Goal: Information Seeking & Learning: Learn about a topic

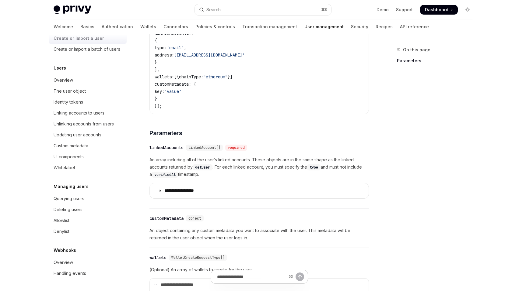
scroll to position [153, 0]
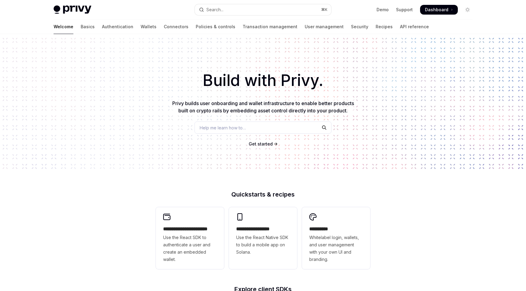
click at [130, 28] on div "Welcome Basics Authentication Wallets Connectors Policies & controls Transactio…" at bounding box center [241, 26] width 375 height 15
click at [141, 28] on link "Wallets" at bounding box center [149, 26] width 16 height 15
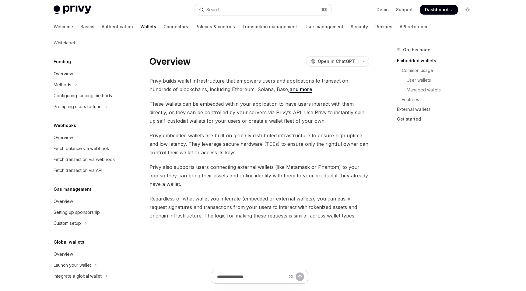
scroll to position [231, 0]
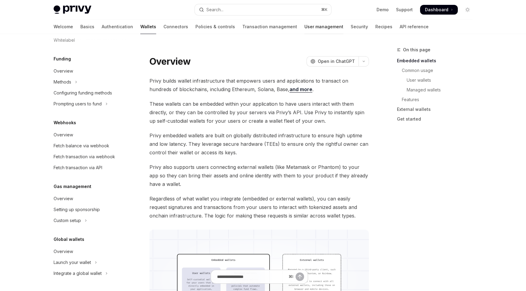
click at [304, 27] on link "User management" at bounding box center [323, 26] width 39 height 15
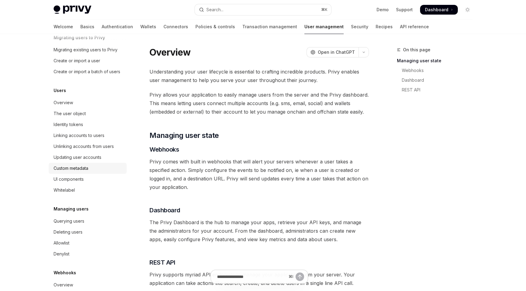
scroll to position [33, 0]
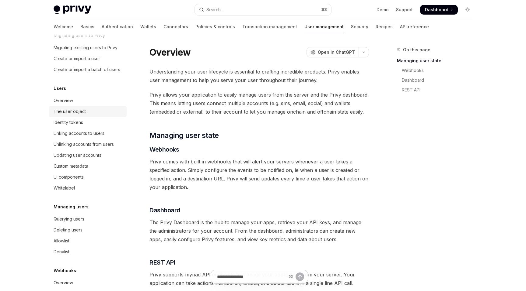
click at [90, 110] on div "The user object" at bounding box center [88, 111] width 69 height 7
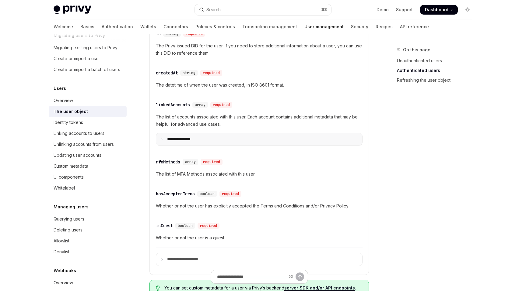
click at [182, 143] on summary "**********" at bounding box center [259, 139] width 206 height 13
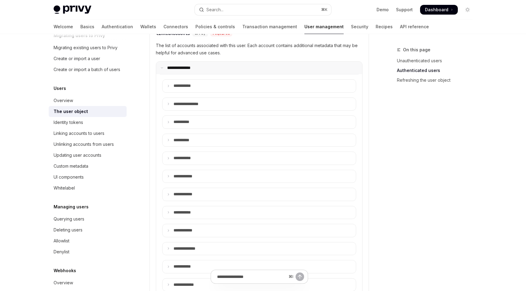
scroll to position [286, 0]
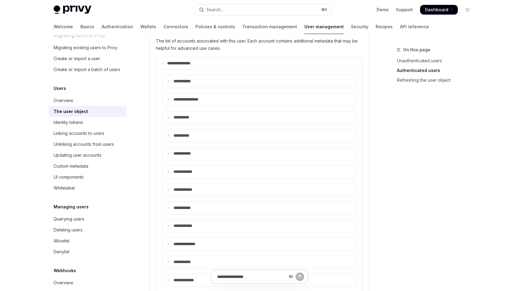
click at [193, 88] on div "**********" at bounding box center [259, 236] width 199 height 333
click at [193, 87] on summary "**** ******" at bounding box center [258, 81] width 193 height 13
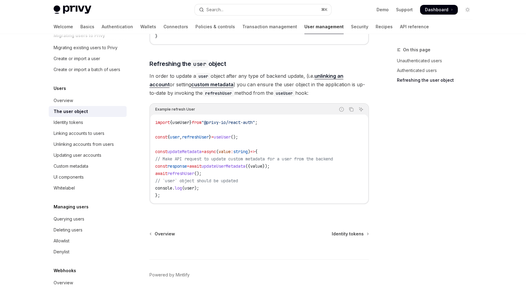
scroll to position [1474, 0]
click at [95, 121] on div "Identity tokens" at bounding box center [88, 122] width 69 height 7
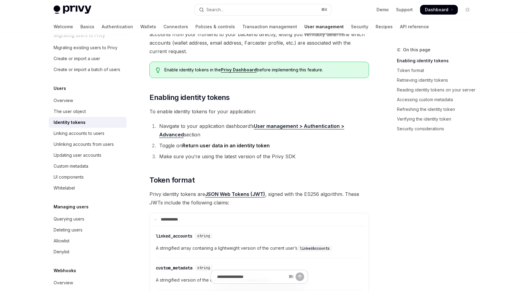
scroll to position [203, 0]
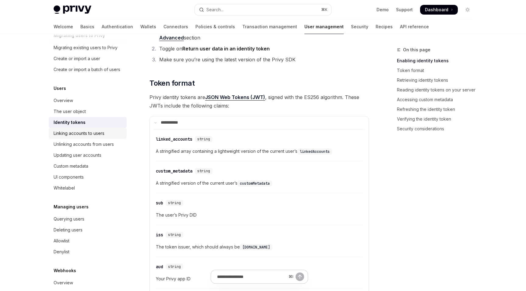
click at [93, 134] on div "Linking accounts to users" at bounding box center [79, 133] width 51 height 7
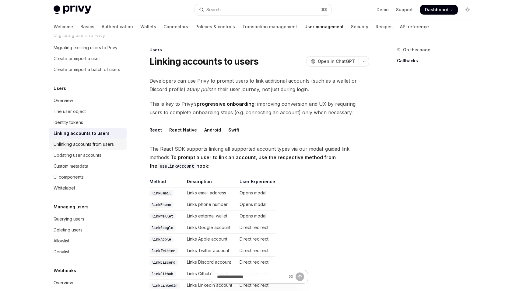
click at [93, 149] on link "Unlinking accounts from users" at bounding box center [88, 144] width 78 height 11
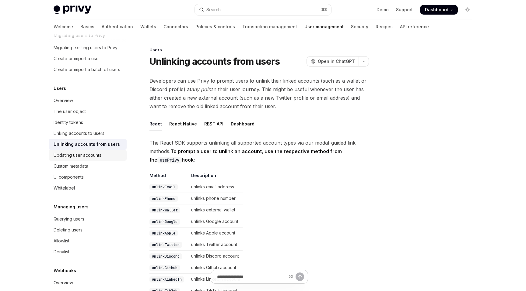
click at [94, 158] on div "Updating user accounts" at bounding box center [78, 155] width 48 height 7
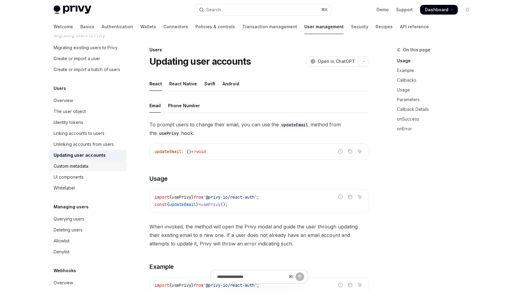
click at [94, 166] on div "Custom metadata" at bounding box center [88, 166] width 69 height 7
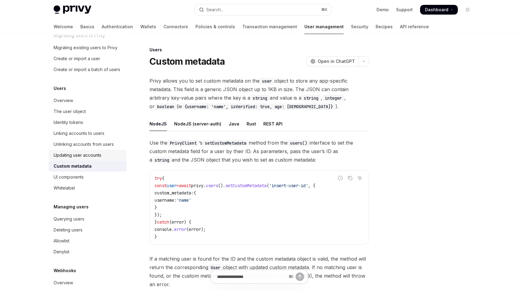
click at [90, 153] on div "Updating user accounts" at bounding box center [78, 155] width 48 height 7
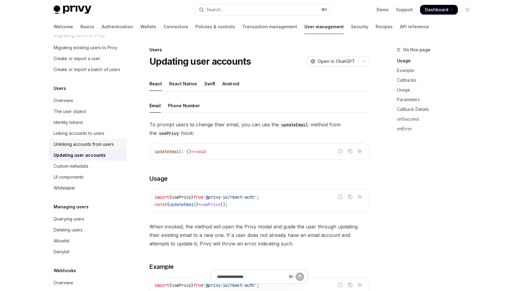
click at [90, 140] on link "Unlinking accounts from users" at bounding box center [88, 144] width 78 height 11
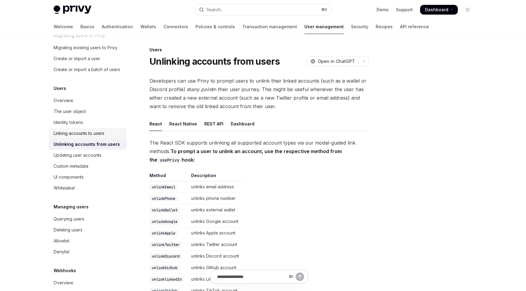
click at [90, 133] on div "Linking accounts to users" at bounding box center [79, 133] width 51 height 7
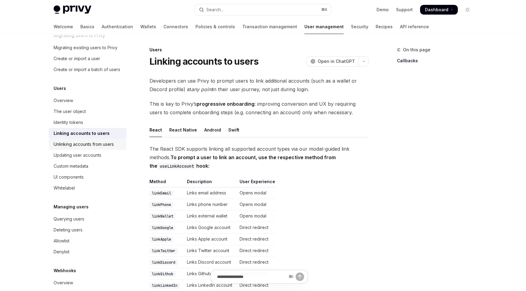
click at [102, 145] on div "Unlinking accounts from users" at bounding box center [84, 144] width 60 height 7
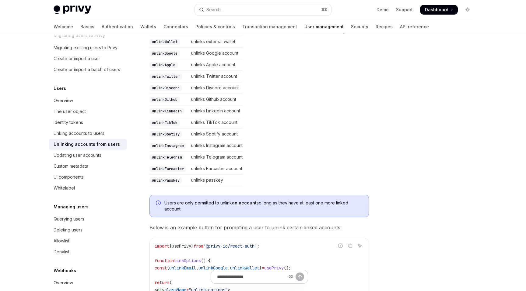
scroll to position [292, 0]
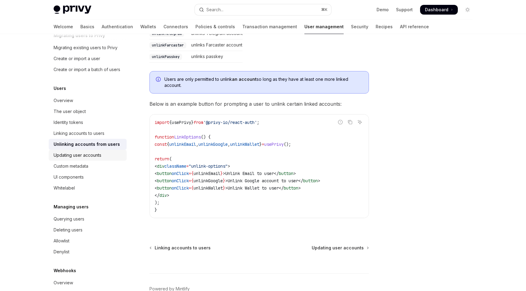
click at [89, 155] on div "Updating user accounts" at bounding box center [78, 155] width 48 height 7
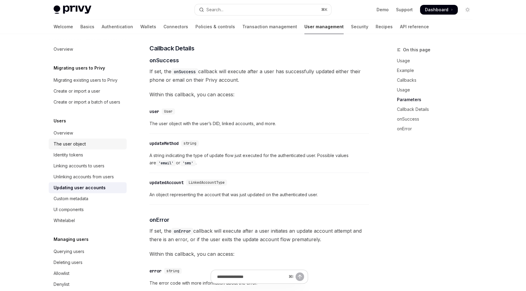
click at [81, 146] on div "The user object" at bounding box center [70, 144] width 32 height 7
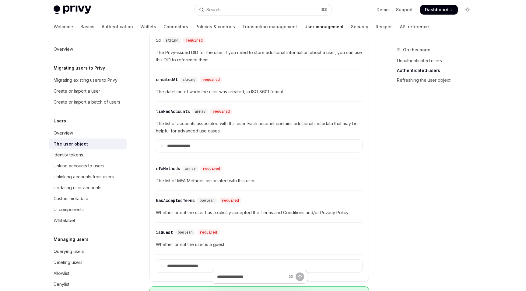
scroll to position [169, 0]
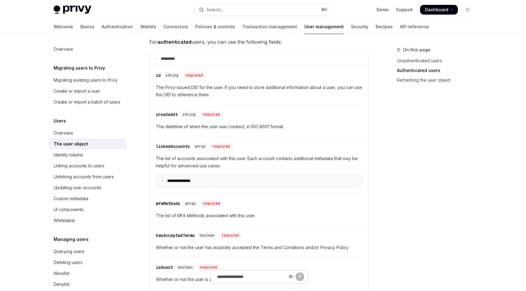
click at [171, 180] on p "**********" at bounding box center [183, 181] width 33 height 5
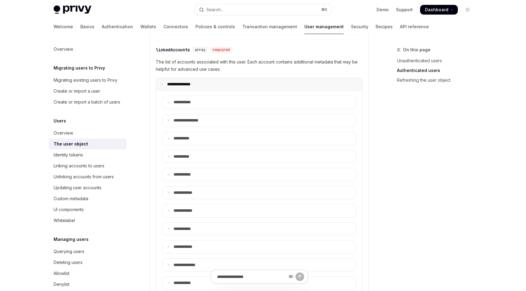
scroll to position [271, 0]
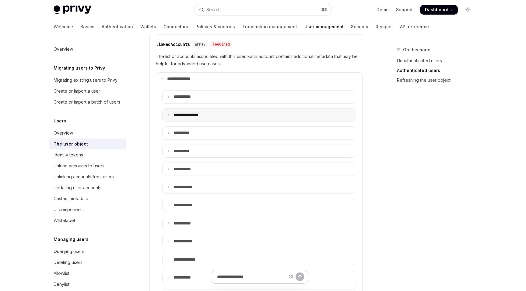
click at [187, 115] on p "**********" at bounding box center [191, 115] width 37 height 5
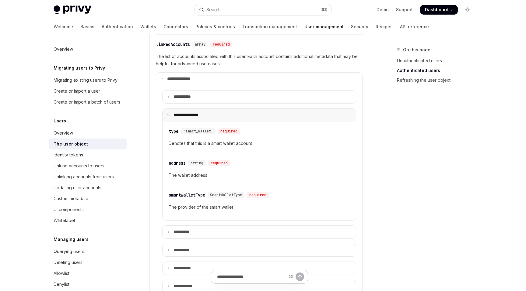
click at [187, 113] on p "**********" at bounding box center [190, 115] width 35 height 5
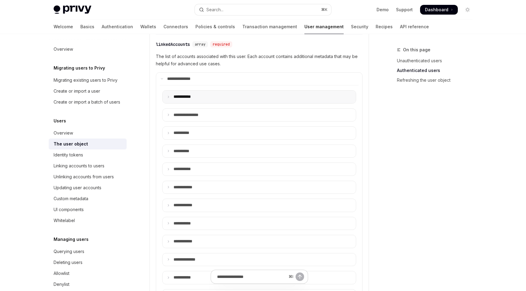
click at [189, 94] on summary "**** ******" at bounding box center [258, 97] width 193 height 13
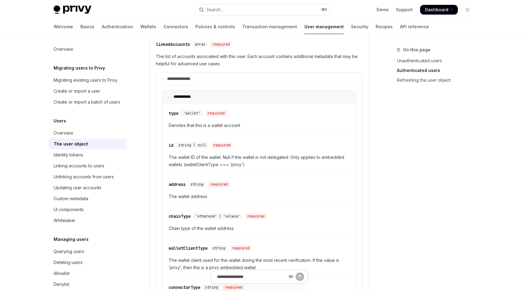
click at [189, 97] on p "**** ******" at bounding box center [184, 96] width 23 height 5
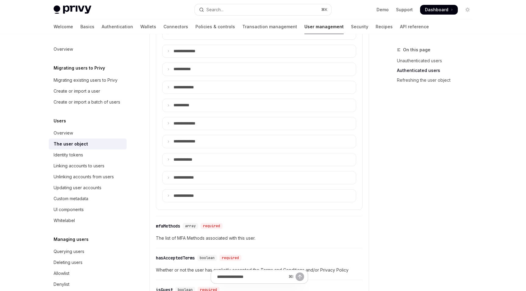
scroll to position [484, 0]
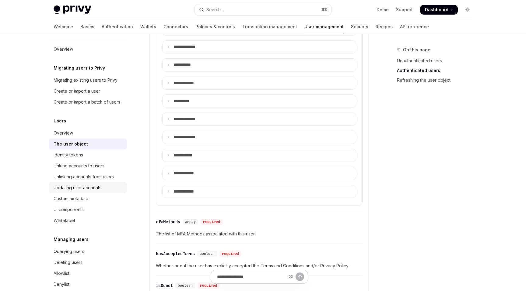
click at [111, 187] on div "Updating user accounts" at bounding box center [88, 187] width 69 height 7
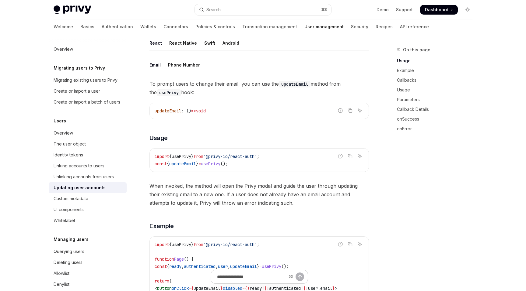
scroll to position [2, 0]
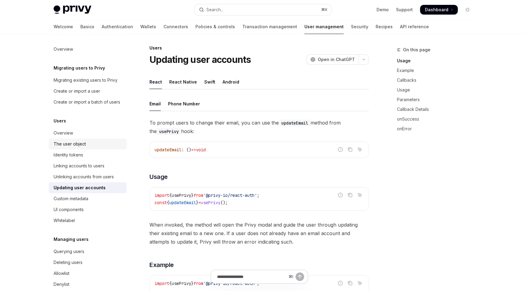
click at [82, 140] on link "The user object" at bounding box center [88, 144] width 78 height 11
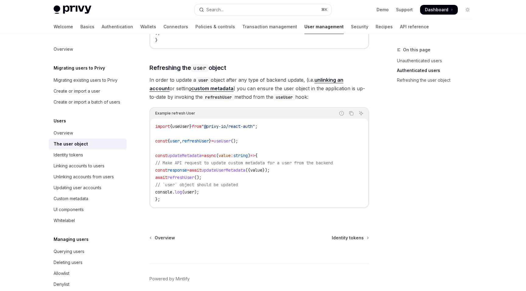
scroll to position [771, 0]
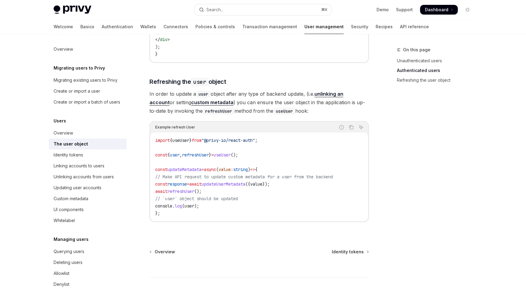
click at [194, 106] on link "custom metadata" at bounding box center [212, 102] width 42 height 6
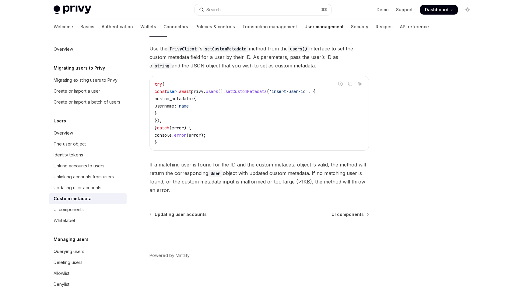
scroll to position [96, 0]
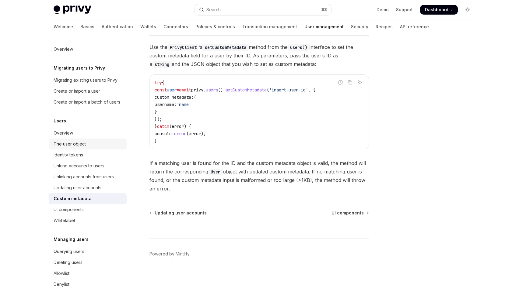
click at [105, 147] on div "The user object" at bounding box center [88, 144] width 69 height 7
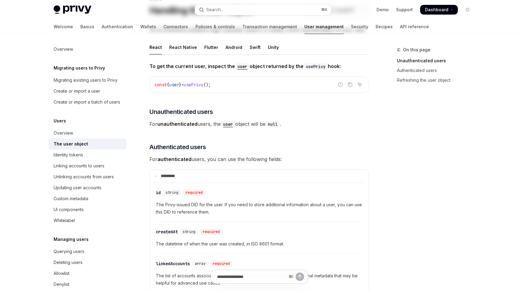
scroll to position [75, 0]
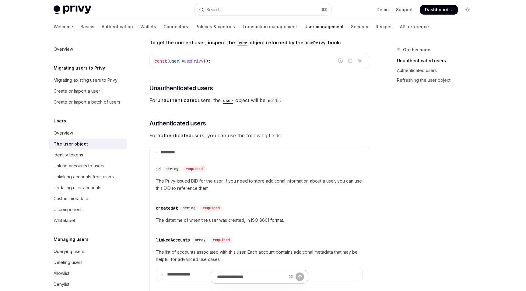
click at [240, 45] on code "user" at bounding box center [242, 43] width 15 height 7
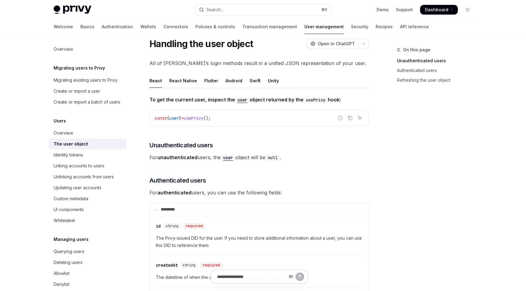
scroll to position [0, 0]
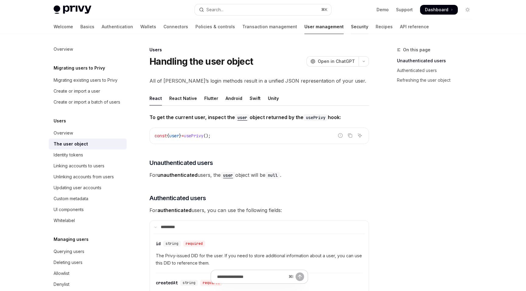
click at [351, 24] on link "Security" at bounding box center [359, 26] width 17 height 15
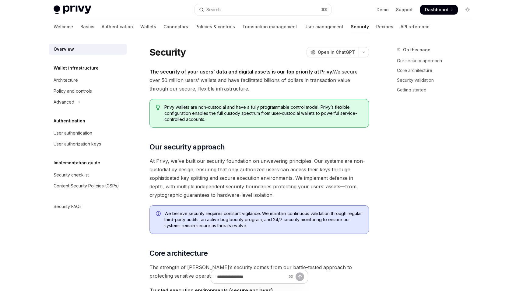
type textarea "*"
